Goal: Task Accomplishment & Management: Use online tool/utility

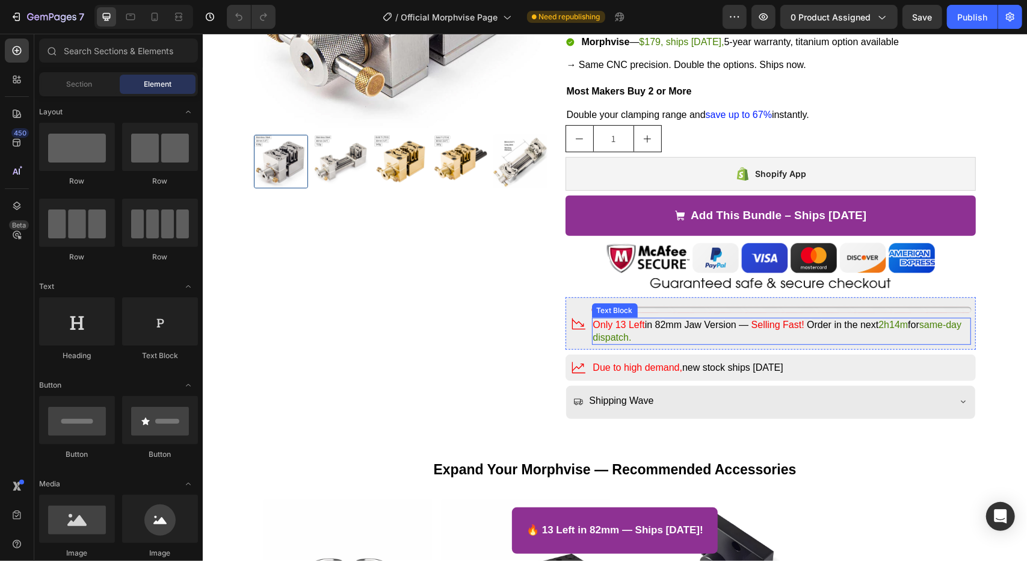
scroll to position [351, 0]
click at [599, 325] on span "Only 13 Left" at bounding box center [619, 323] width 52 height 10
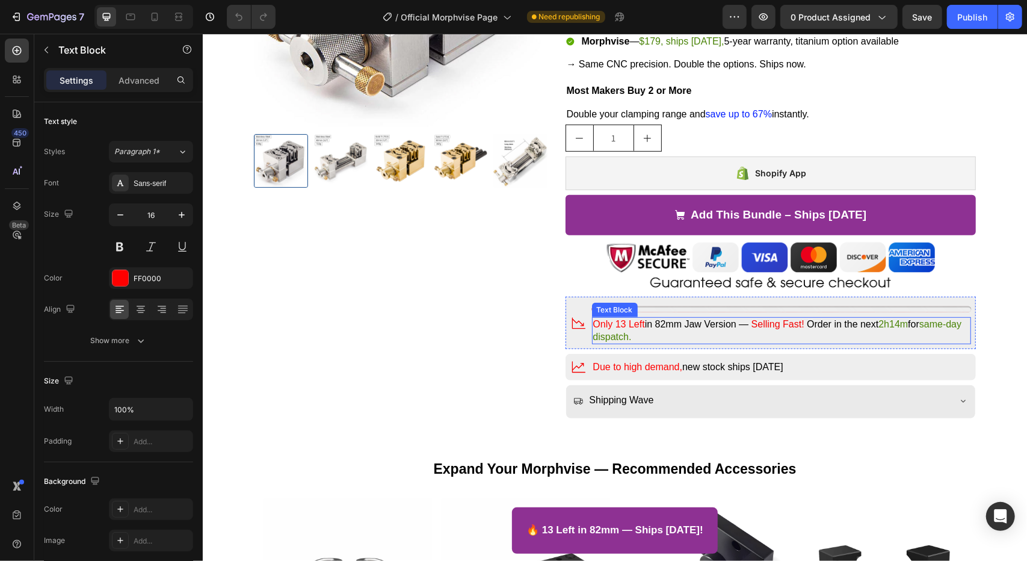
click at [599, 325] on span "Only 13 Left" at bounding box center [619, 323] width 52 height 10
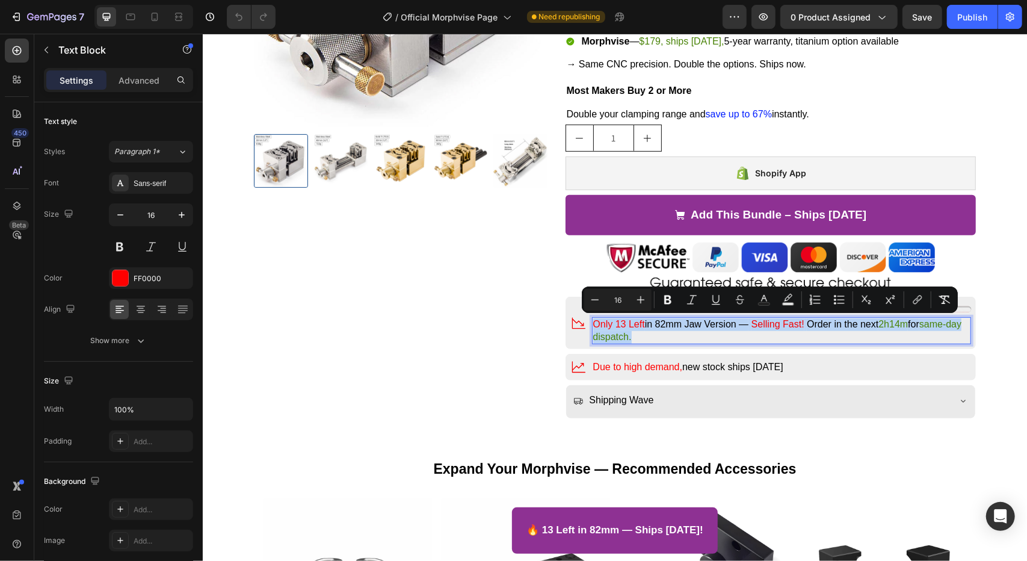
click at [599, 325] on span "Only 13 Left" at bounding box center [619, 323] width 52 height 10
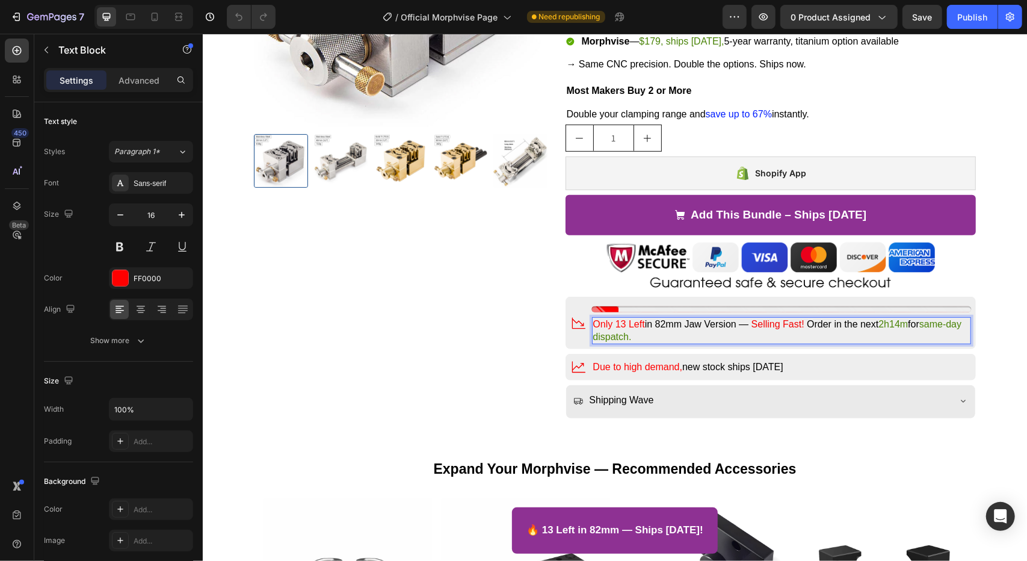
click at [748, 326] on span "Rich Text Editor. Editing area: main" at bounding box center [749, 323] width 2 height 10
click at [751, 320] on span "Selling Fast!" at bounding box center [777, 323] width 53 height 10
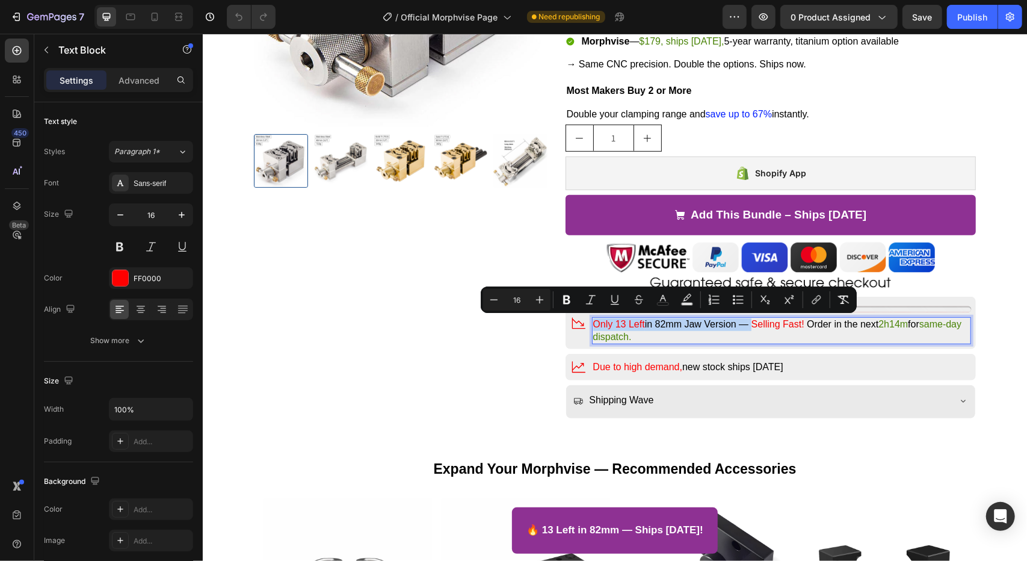
drag, startPoint x: 750, startPoint y: 320, endPoint x: 589, endPoint y: 326, distance: 160.8
click at [593, 326] on p "Only 13 Left in 82mm Jaw Version — Selling Fast! Order in the next 2h14m for sa…" at bounding box center [781, 330] width 377 height 25
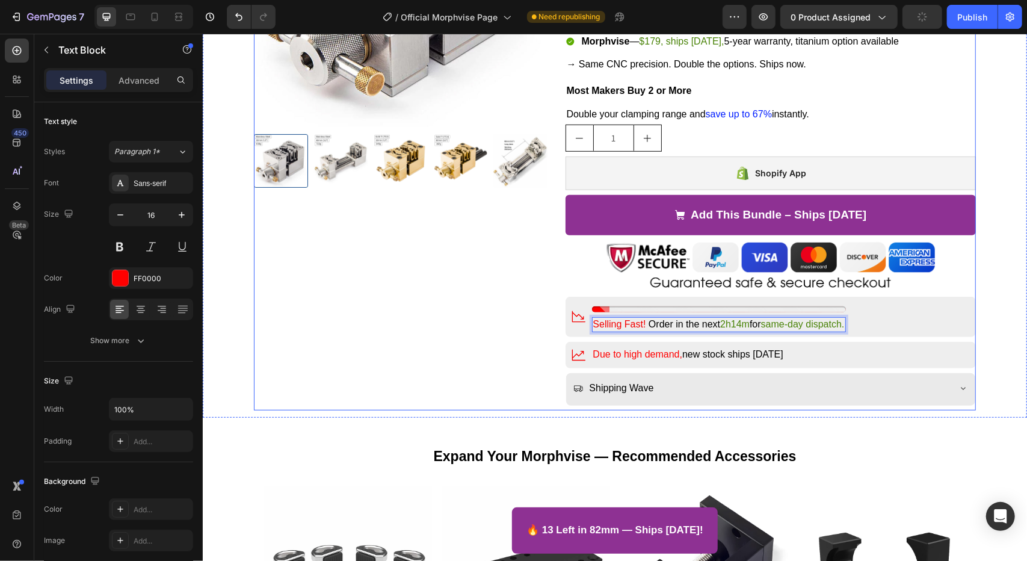
click at [462, 337] on div "Product Images" at bounding box center [400, 121] width 294 height 577
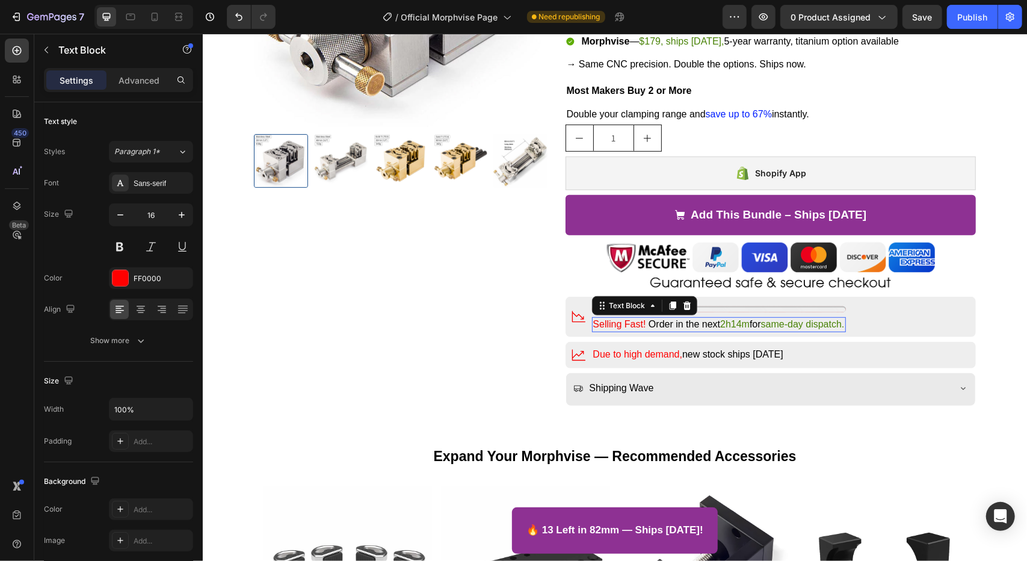
click at [717, 323] on span "Order in the next" at bounding box center [684, 323] width 72 height 10
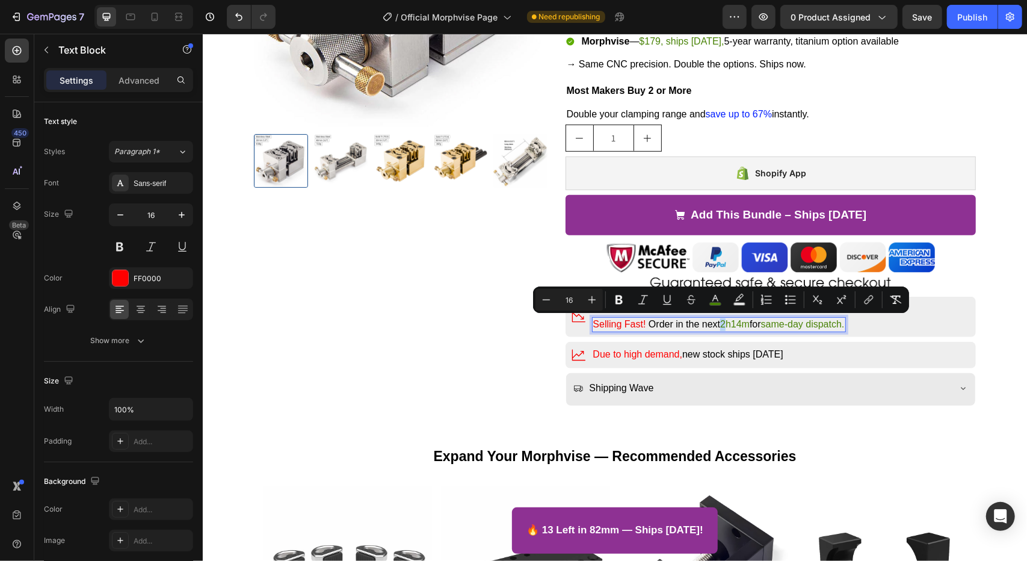
click at [720, 323] on span "2h14m" at bounding box center [734, 323] width 29 height 10
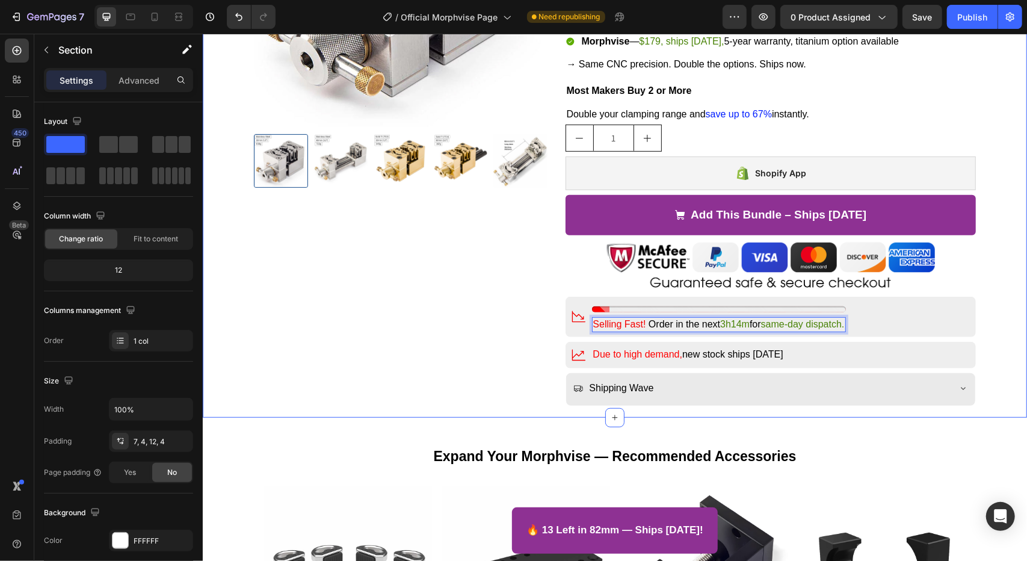
click at [996, 355] on div "Product Images Icon Free shipping Text Block Row Icon P. by installments Text B…" at bounding box center [615, 121] width 820 height 577
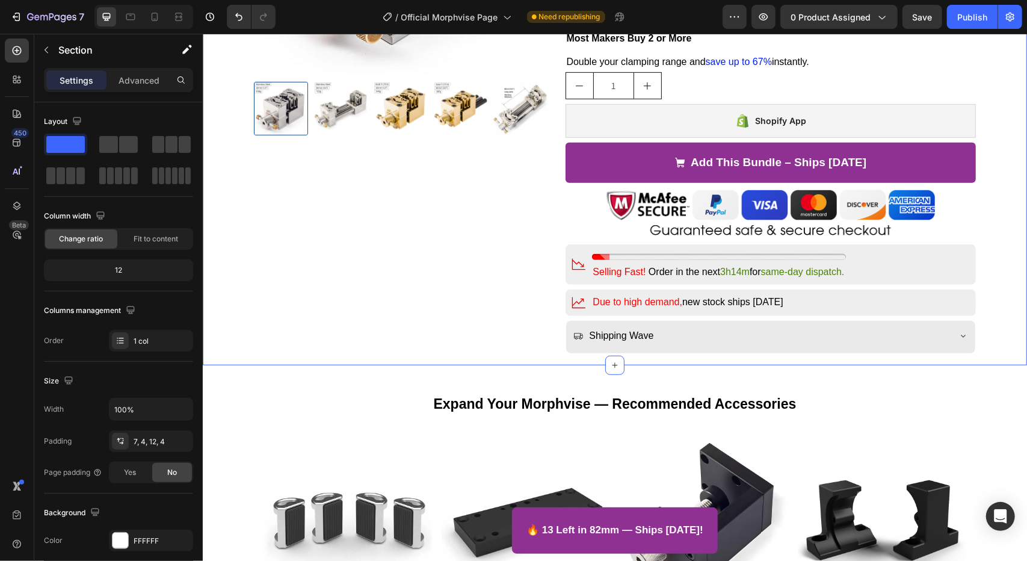
scroll to position [404, 0]
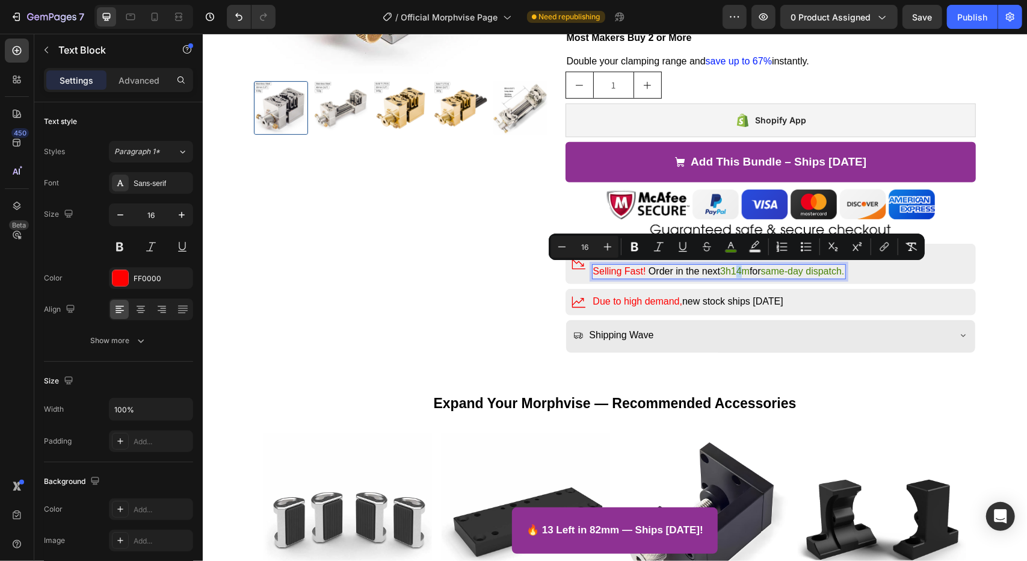
click at [734, 273] on span "3h14m" at bounding box center [734, 270] width 29 height 10
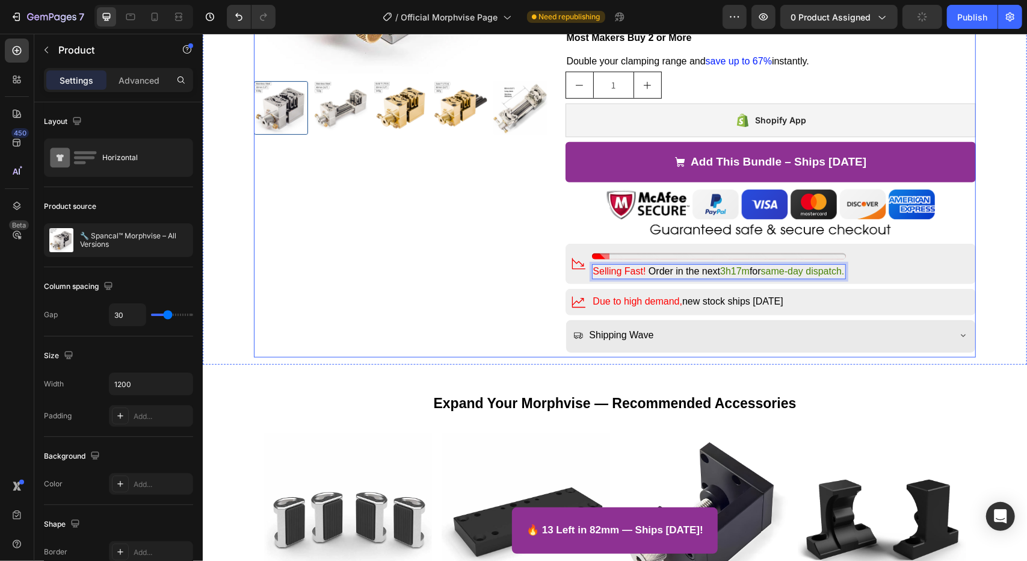
click at [444, 264] on div "Product Images" at bounding box center [400, 68] width 294 height 577
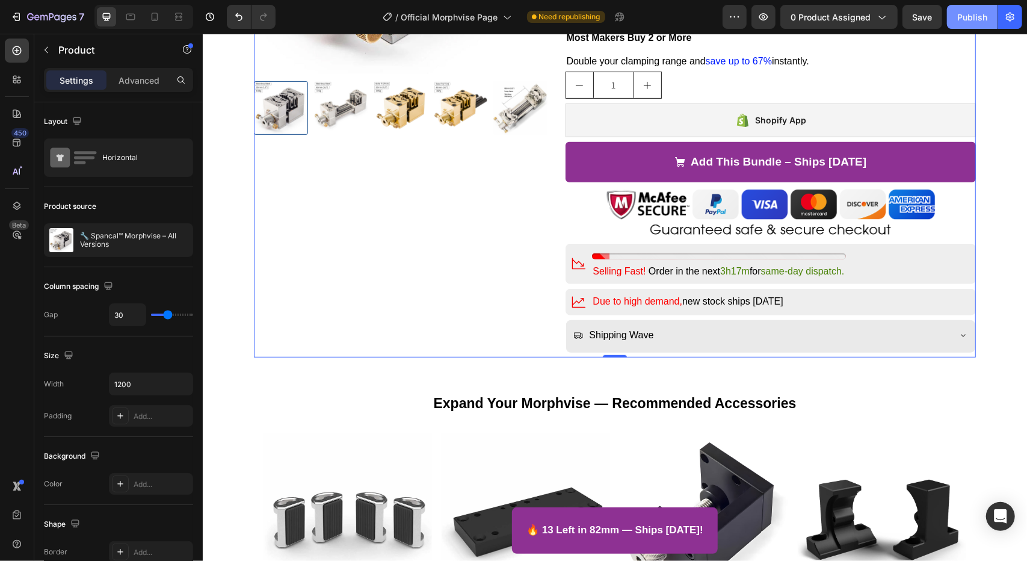
click at [973, 17] on div "Publish" at bounding box center [973, 17] width 30 height 13
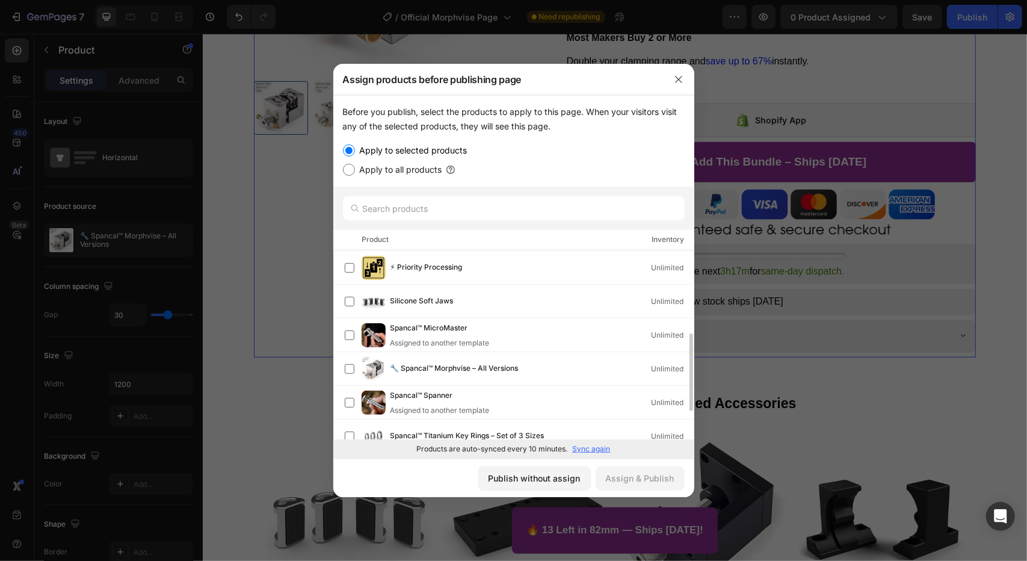
scroll to position [202, 0]
click at [374, 367] on img at bounding box center [374, 368] width 24 height 24
click at [643, 474] on div "Assign & Publish" at bounding box center [640, 478] width 69 height 13
